Goal: Find specific page/section: Find specific page/section

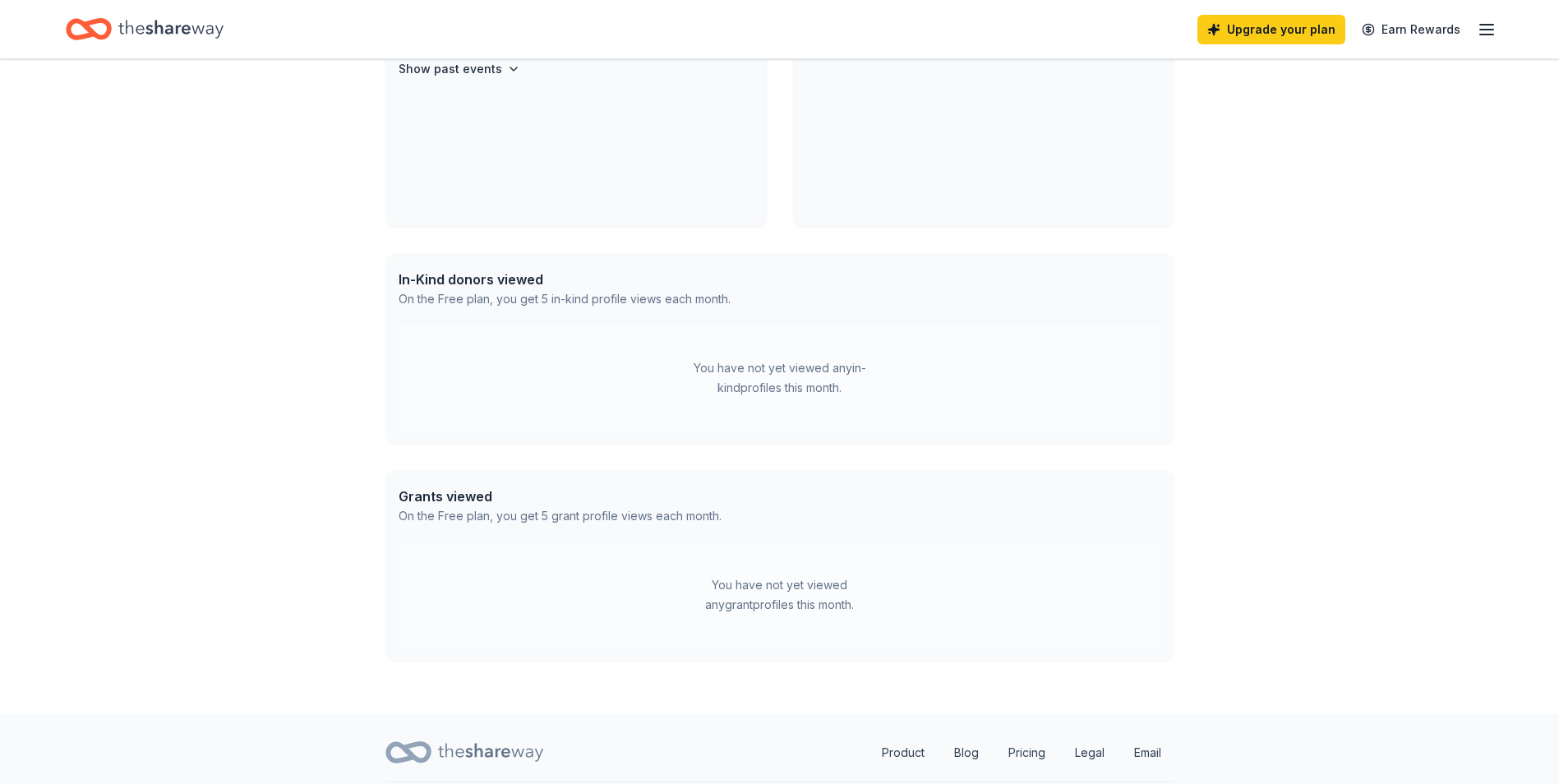
scroll to position [247, 0]
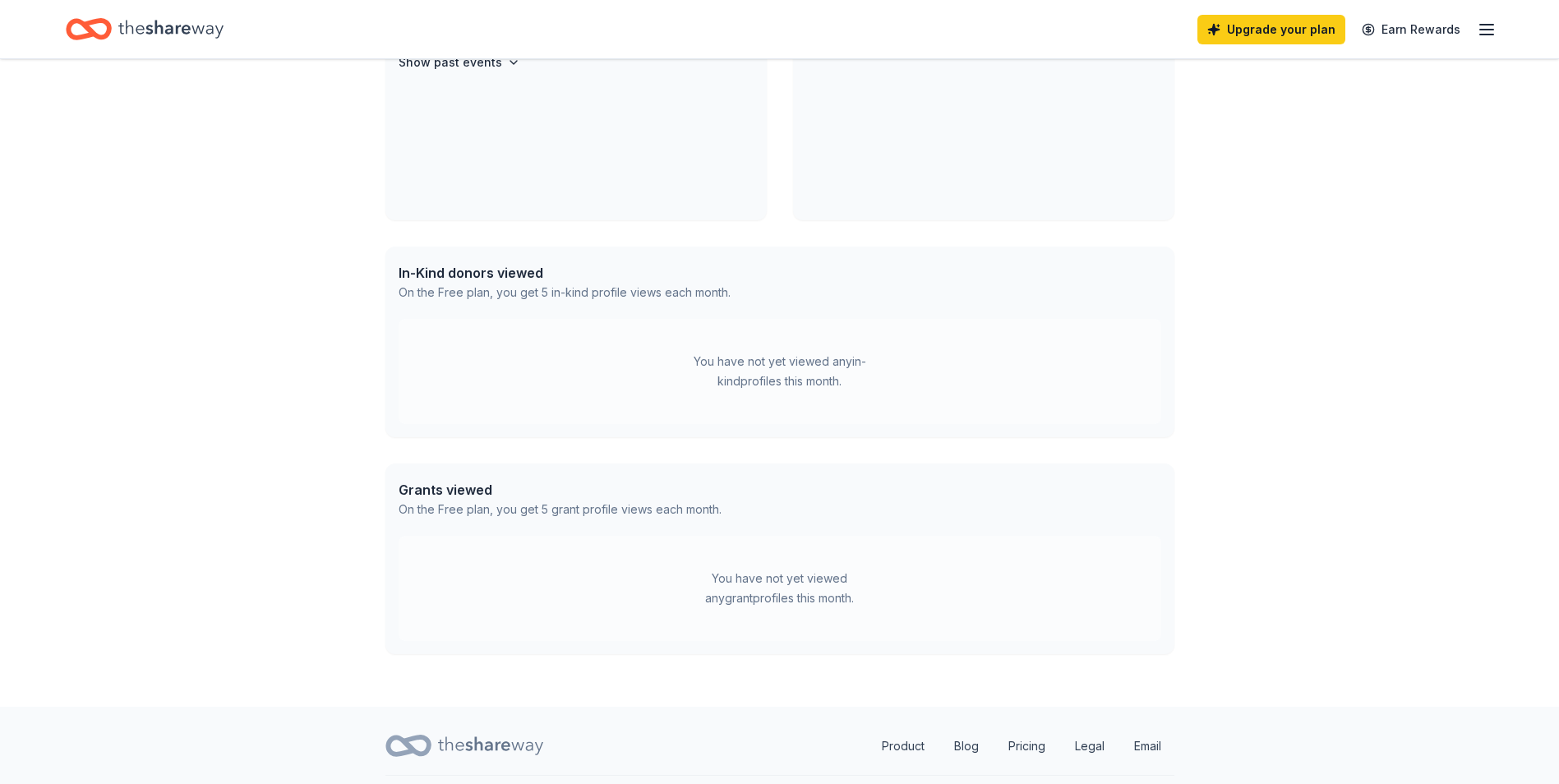
click at [505, 277] on div "In-Kind donors viewed" at bounding box center [564, 273] width 332 height 20
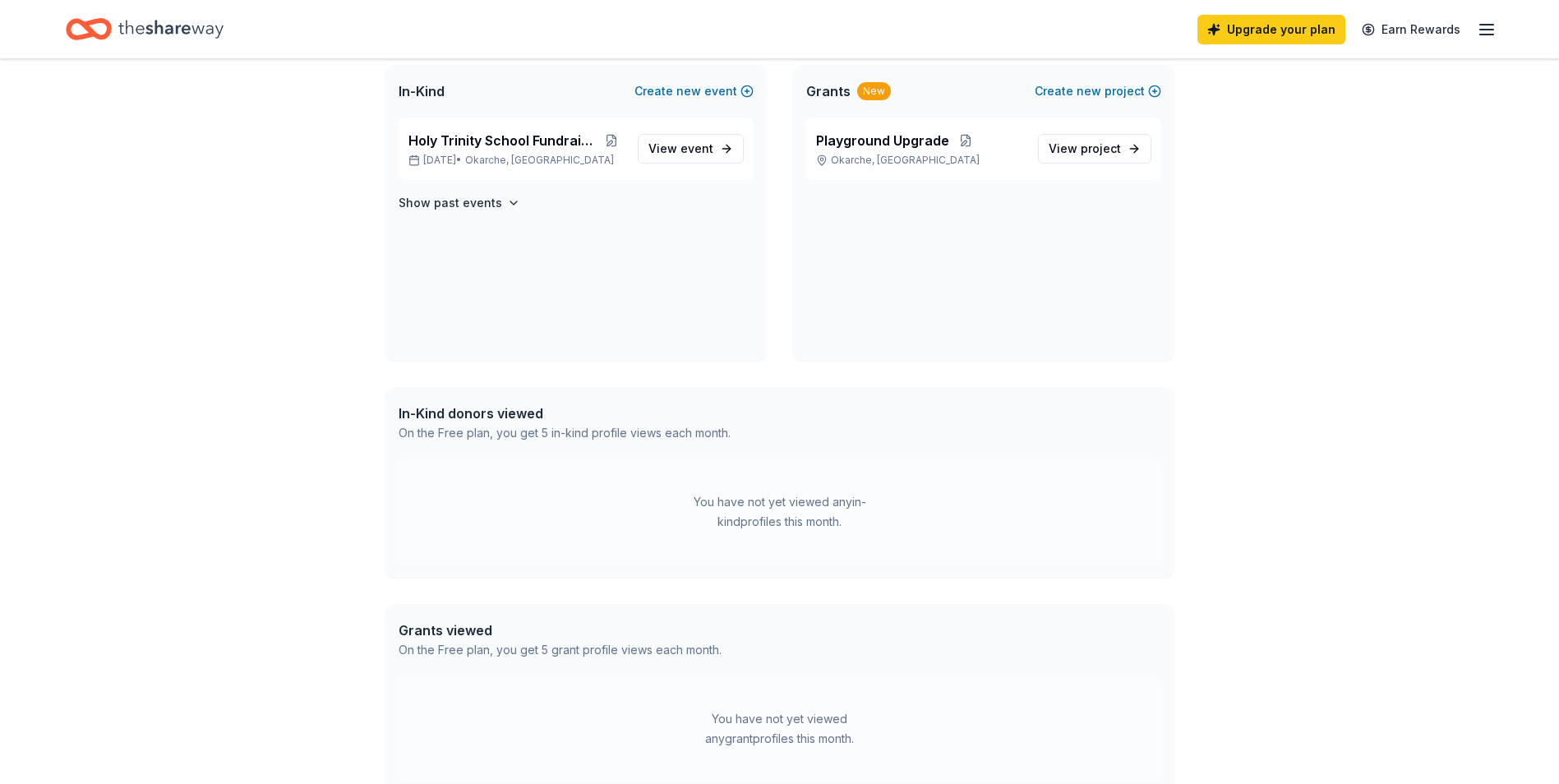
scroll to position [0, 0]
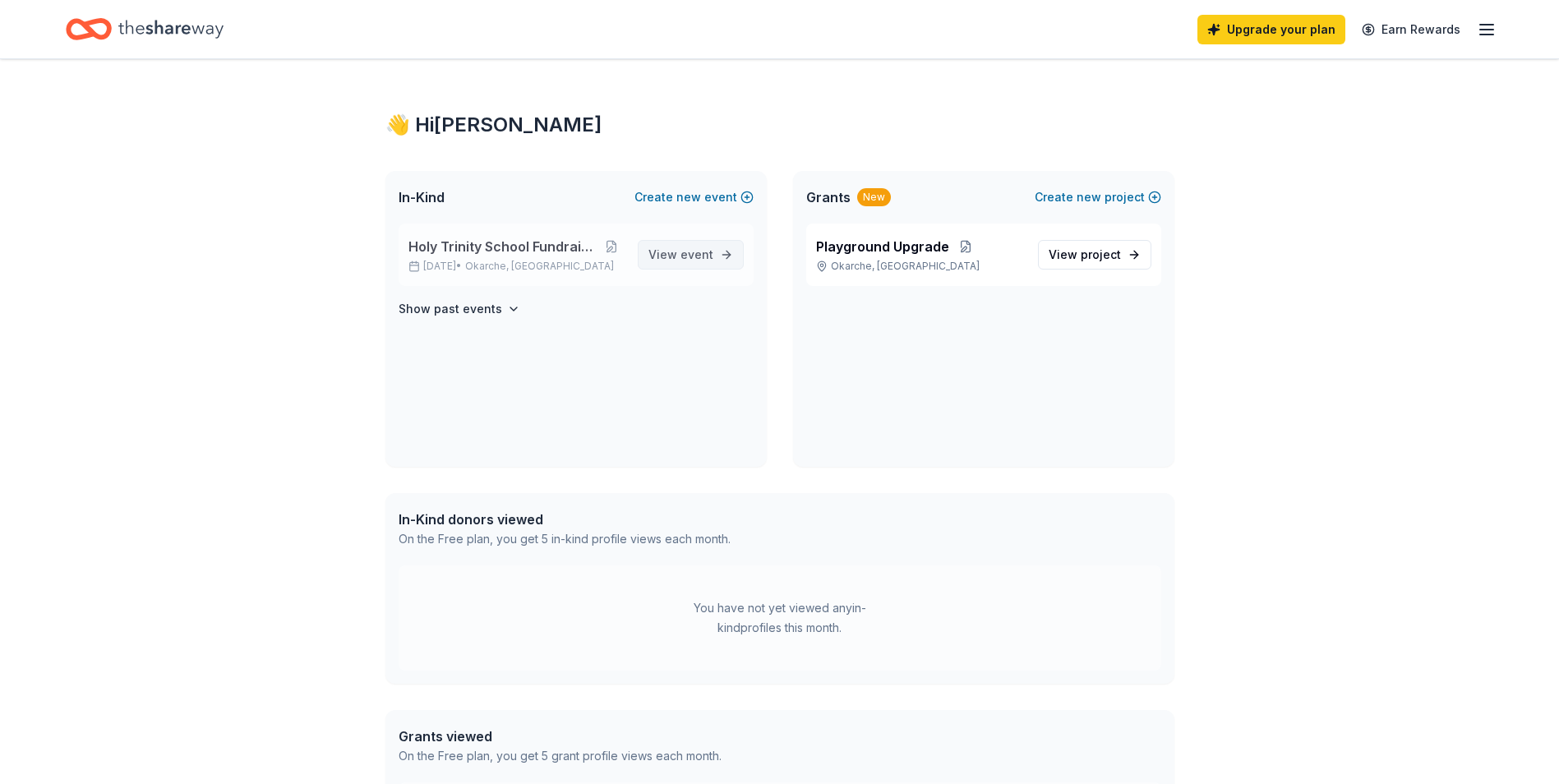
click at [662, 256] on span "View event" at bounding box center [680, 255] width 65 height 20
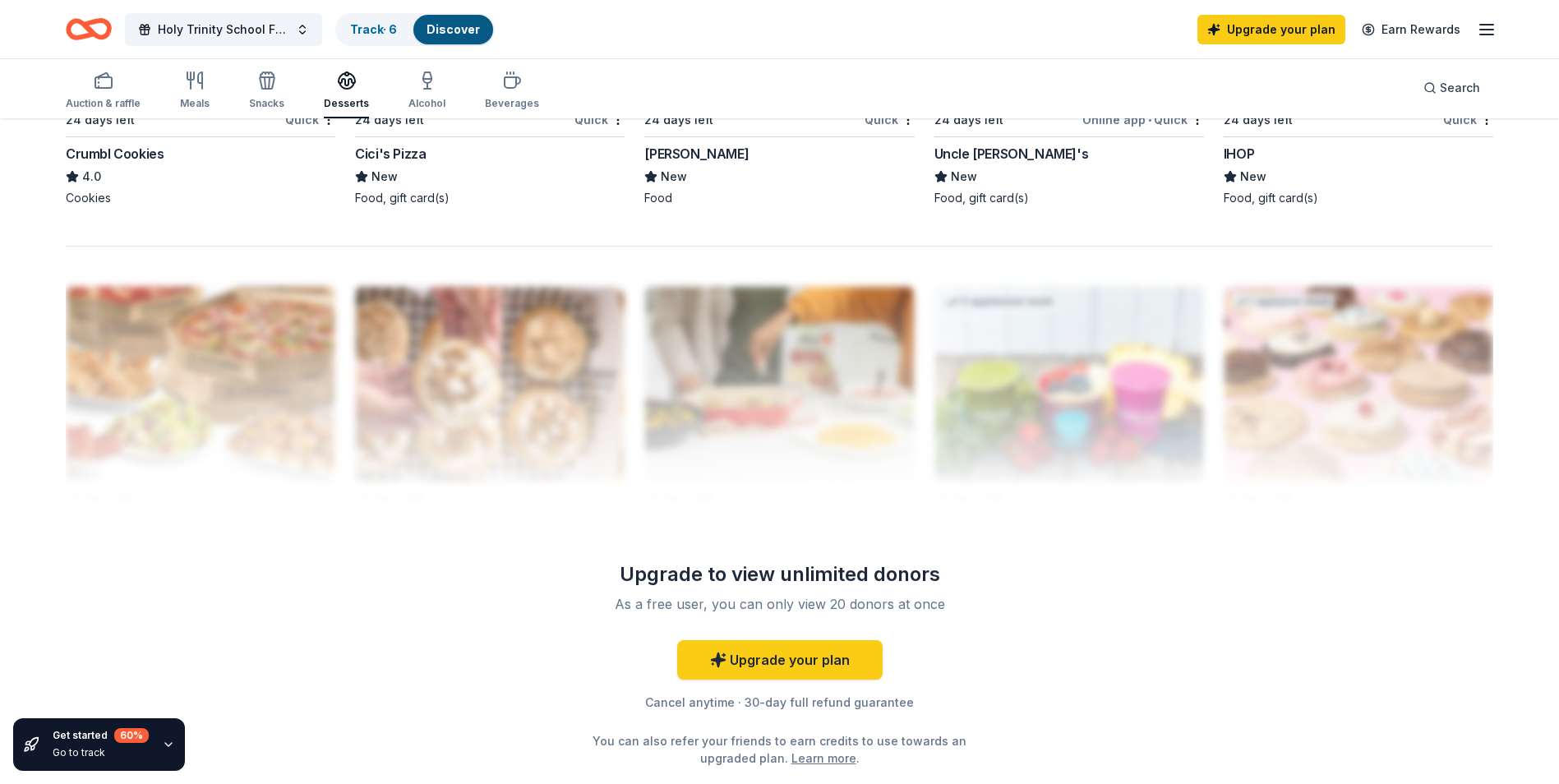
scroll to position [1479, 0]
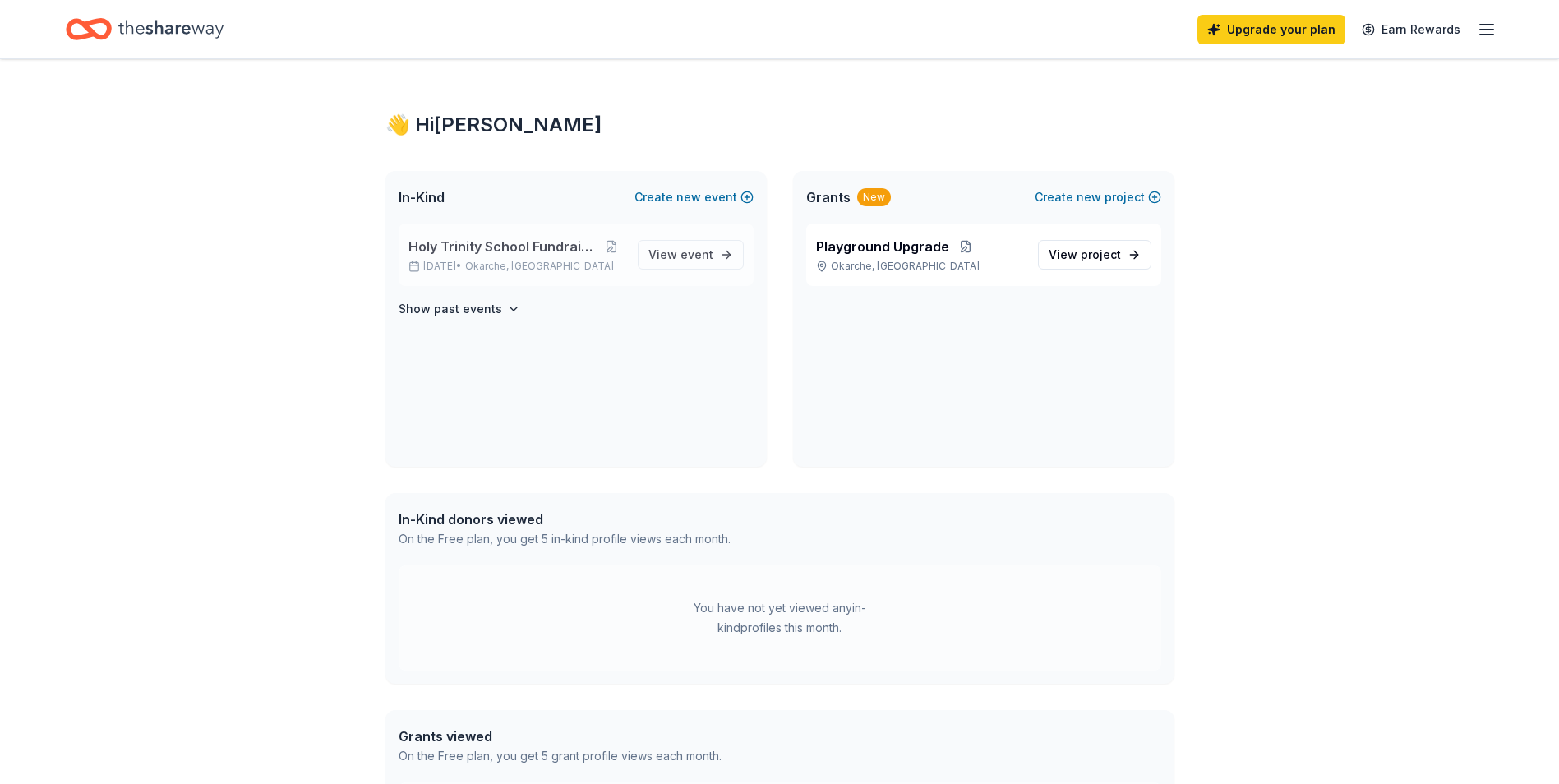
click at [509, 253] on span "Holy Trinity School Fundraising Auction" at bounding box center [504, 247] width 192 height 20
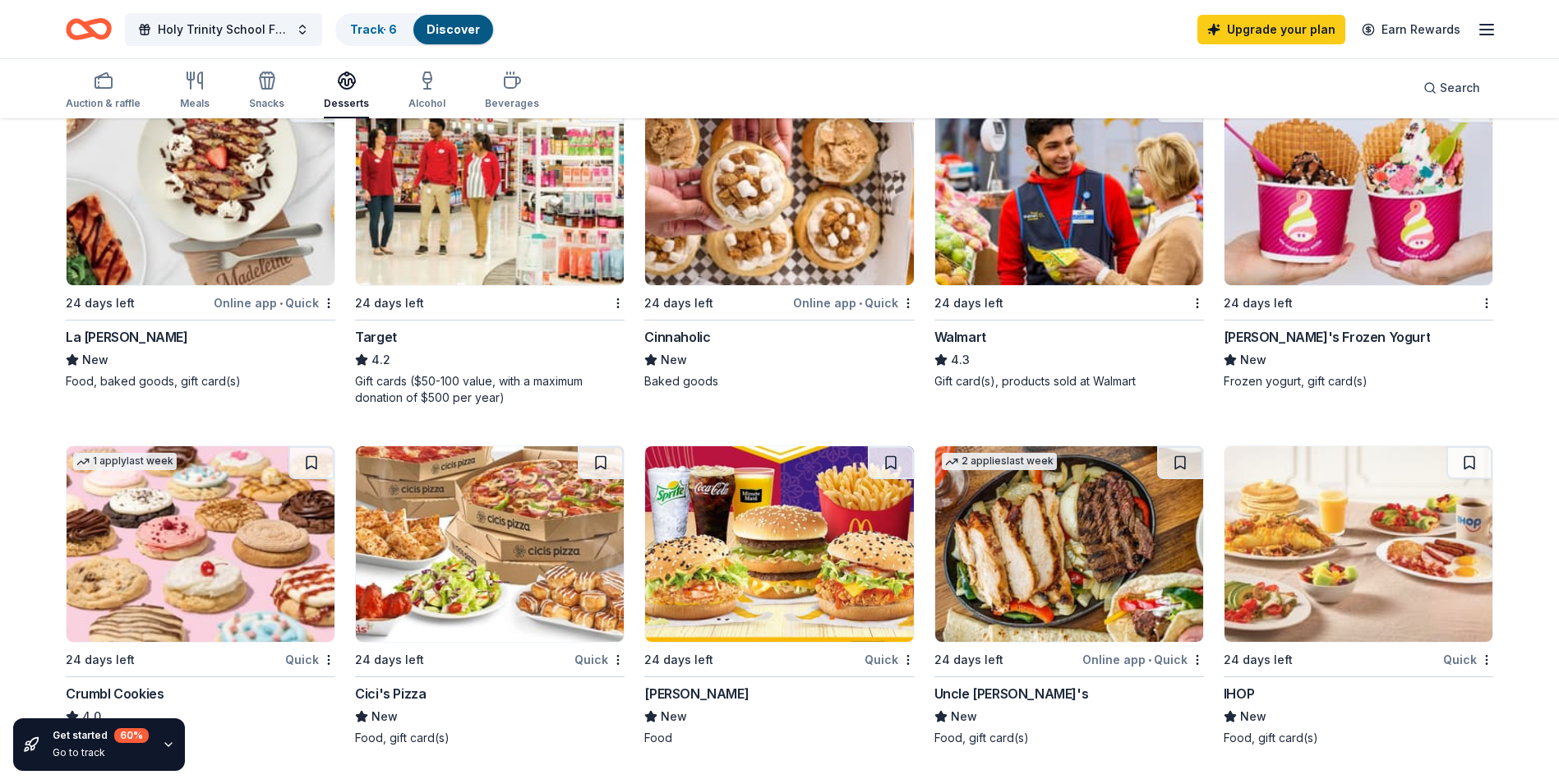
scroll to position [987, 0]
